Goal: Information Seeking & Learning: Learn about a topic

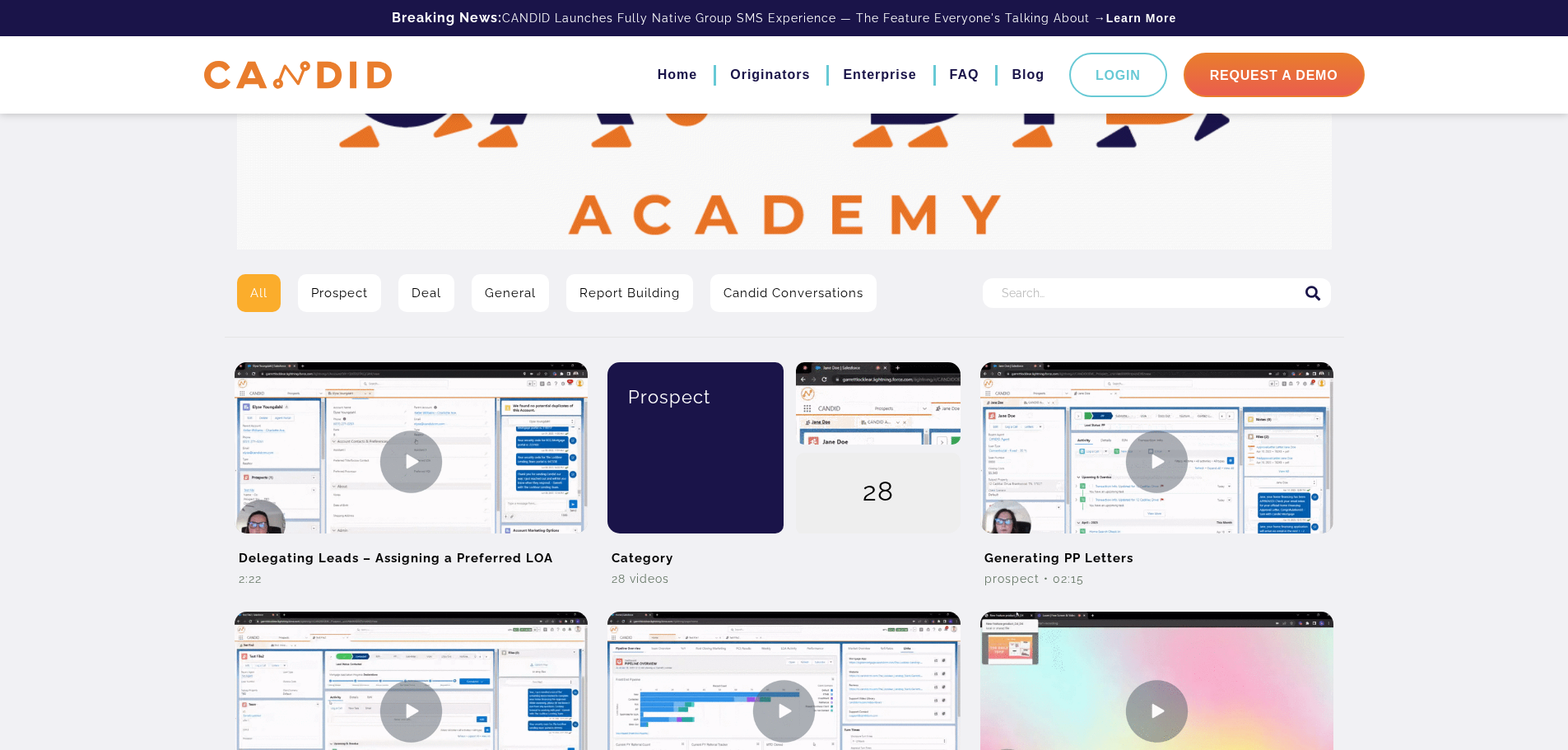
scroll to position [214, 0]
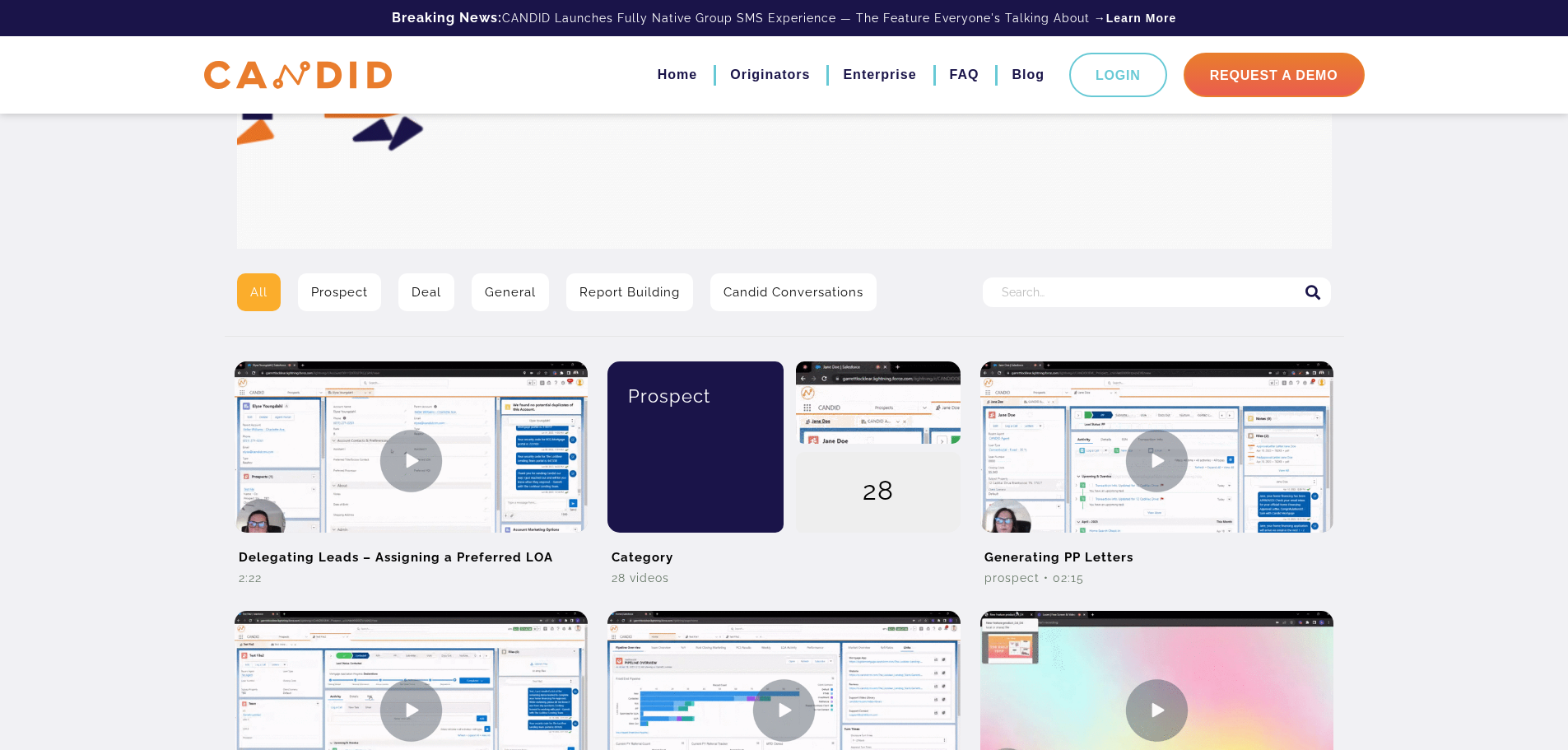
click at [442, 295] on link "Deal" at bounding box center [426, 291] width 56 height 38
click at [423, 289] on link "Deal" at bounding box center [426, 291] width 56 height 38
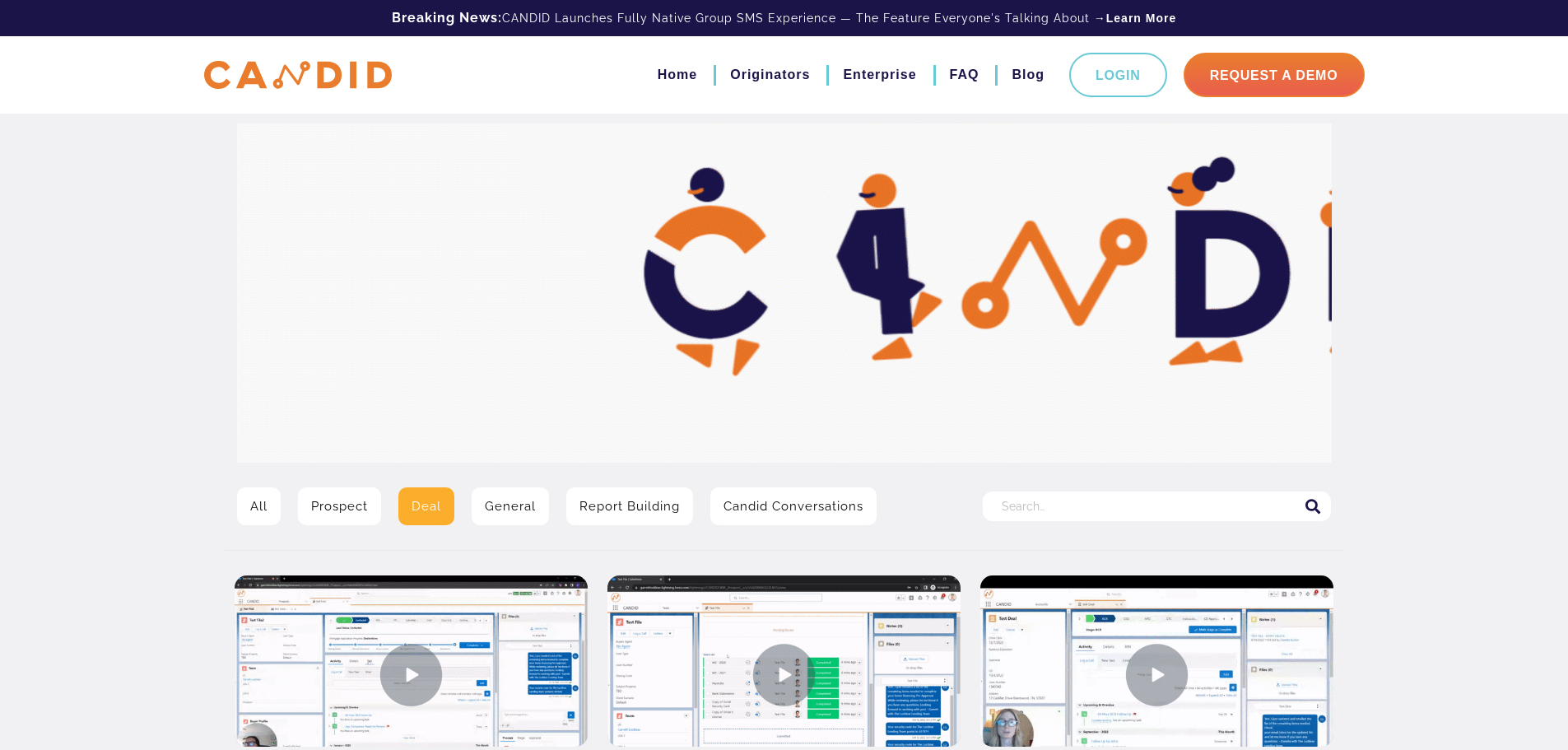
drag, startPoint x: 0, startPoint y: 0, endPoint x: 1431, endPoint y: 326, distance: 1467.7
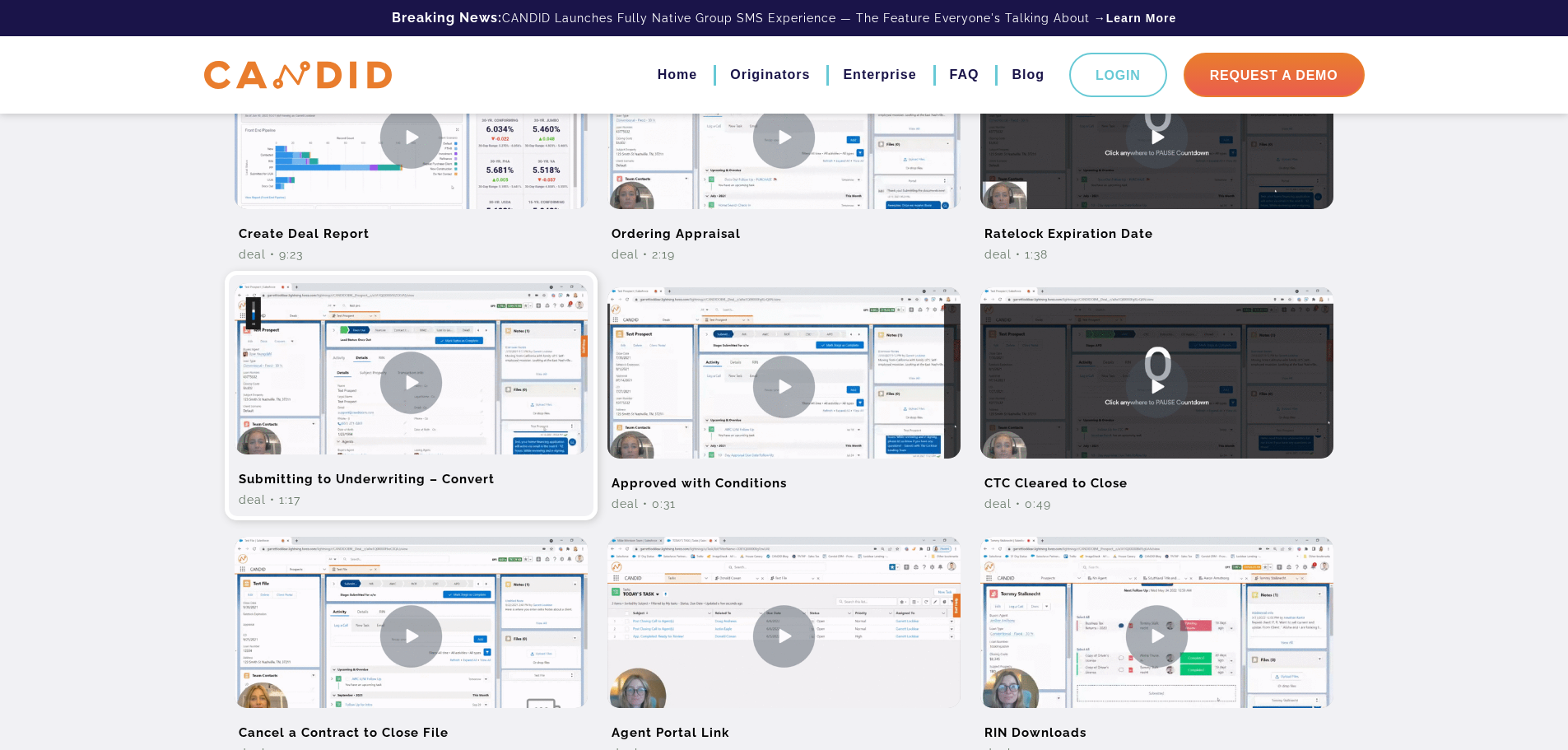
scroll to position [788, 0]
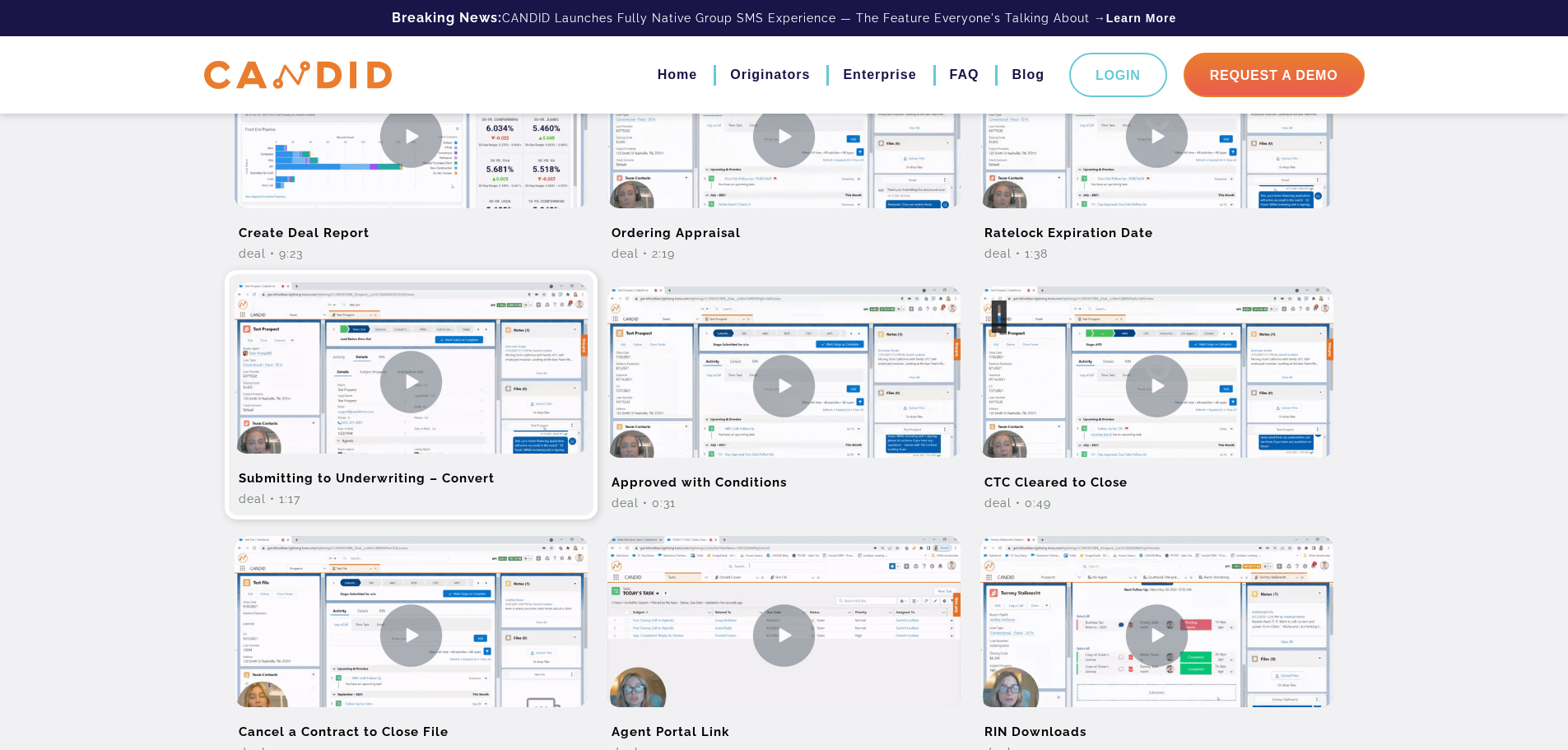
click at [410, 376] on img at bounding box center [410, 381] width 353 height 198
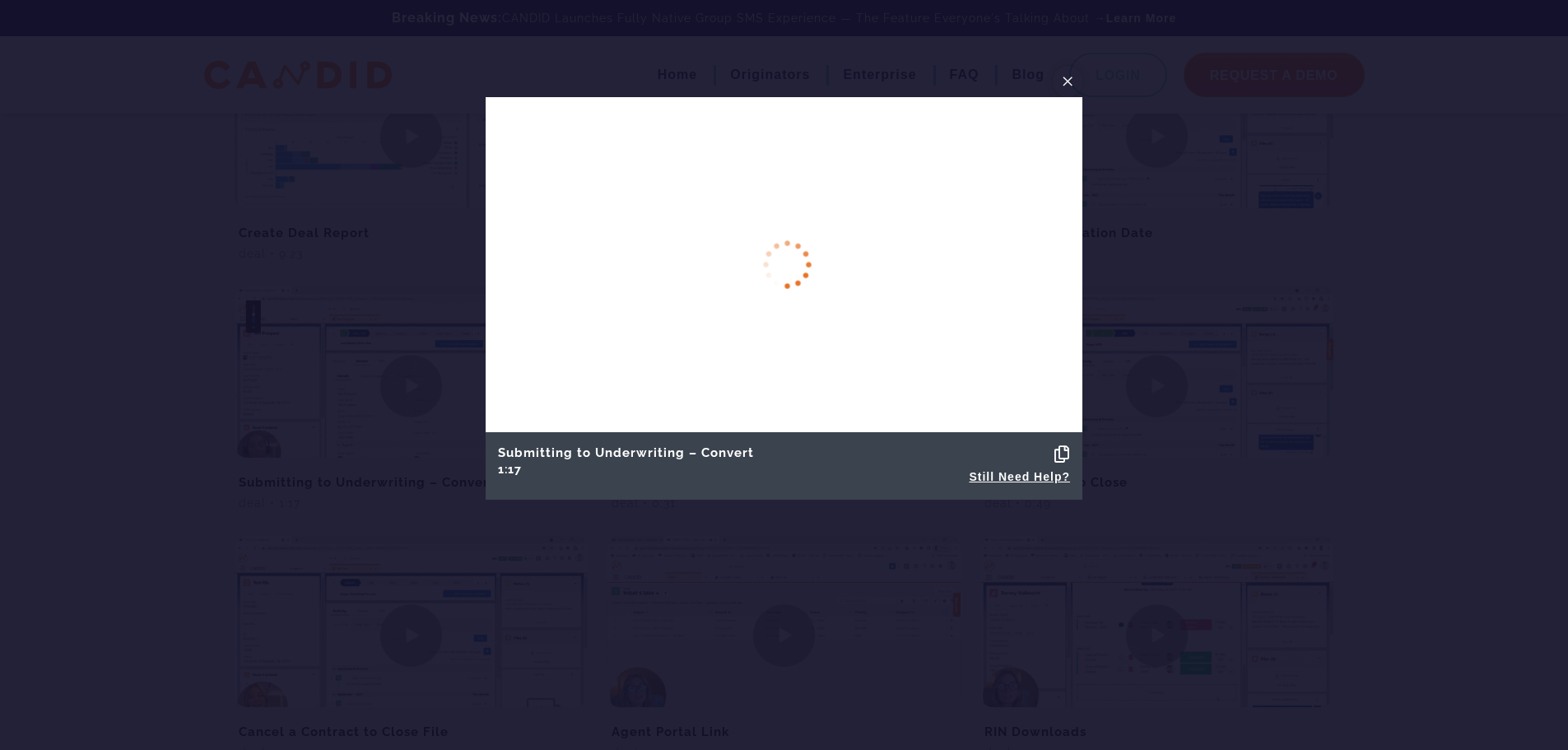
click at [1071, 85] on span "×" at bounding box center [1067, 81] width 13 height 26
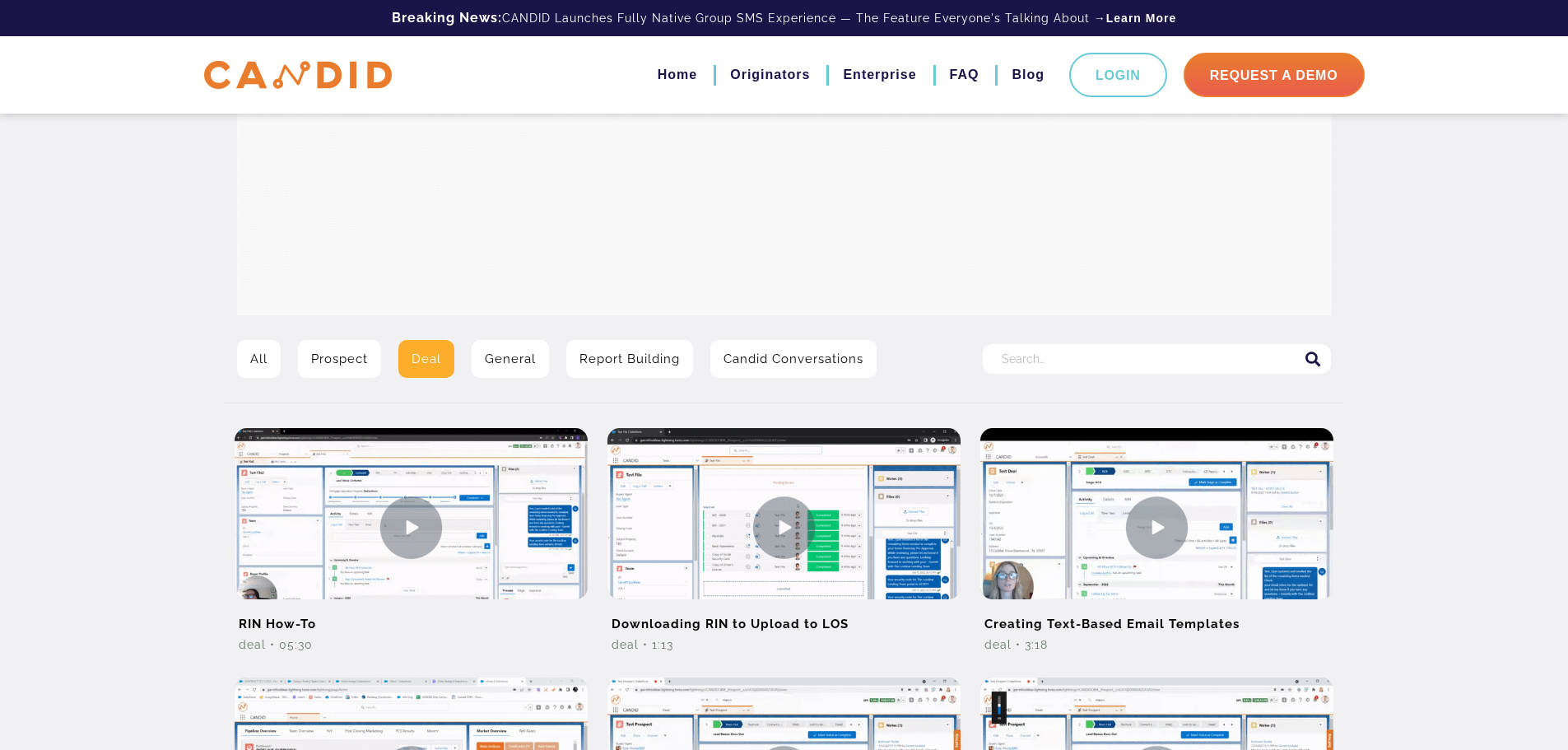
scroll to position [0, 0]
